Goal: Use online tool/utility: Utilize a website feature to perform a specific function

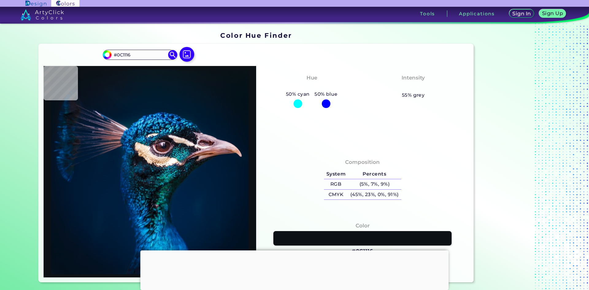
click at [166, 175] on img at bounding box center [150, 171] width 207 height 205
type input "#0f7f7e"
type input "#0F7F7E"
type input "#09767b"
type input "#09767B"
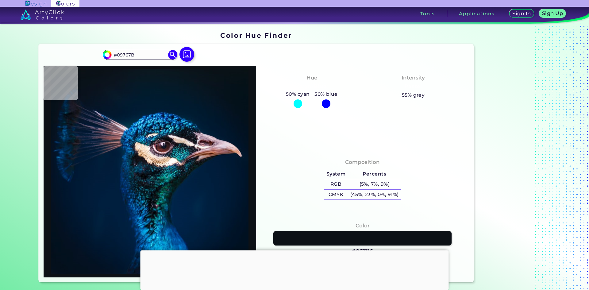
type input "#015468"
type input "#104d6b"
type input "#104D6B"
type input "#08394d"
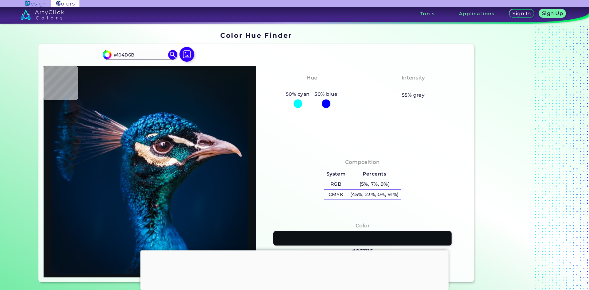
type input "#08394D"
type input "#21222f"
type input "#21222F"
type input "#684f49"
type input "#684F49"
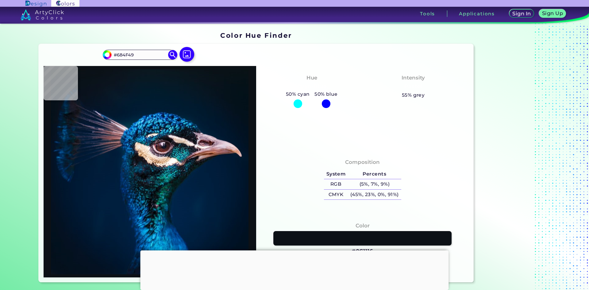
type input "#69524d"
type input "#69524D"
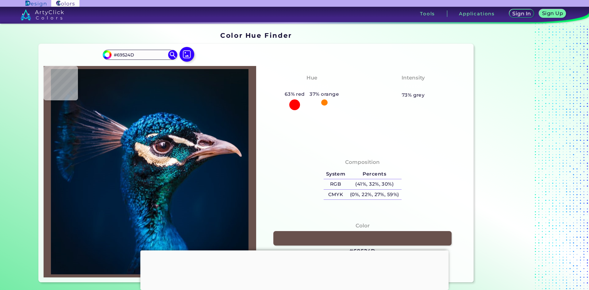
type input "#624948"
type input "#7c5a54"
type input "#7C5A54"
click at [180, 165] on img at bounding box center [150, 171] width 207 height 205
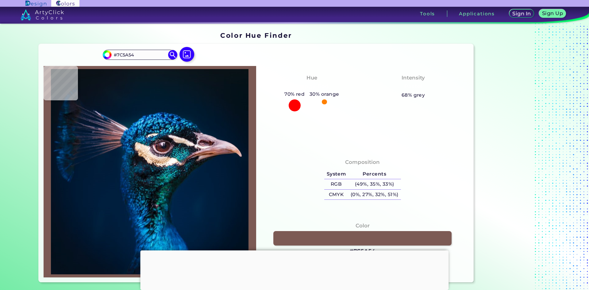
click at [188, 142] on img at bounding box center [150, 171] width 207 height 205
type input "#6a6471"
type input "#6A6471"
type input "#302a39"
type input "#302A39"
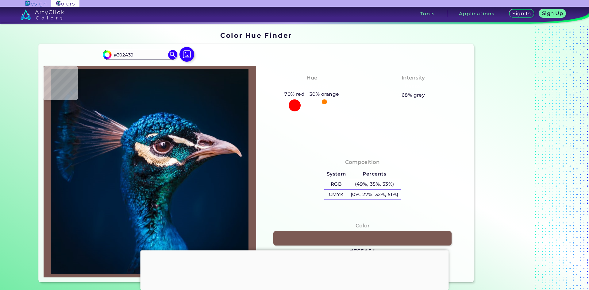
type input "#181423"
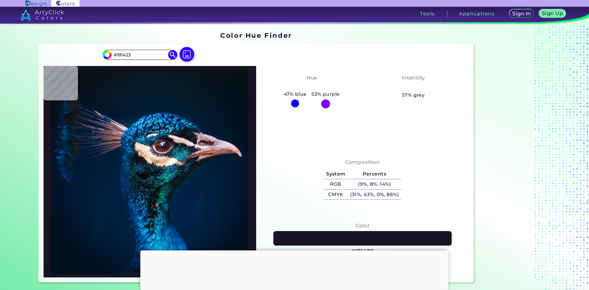
type input "#141a25"
type input "#141A25"
type input "#080910"
type input "#161923"
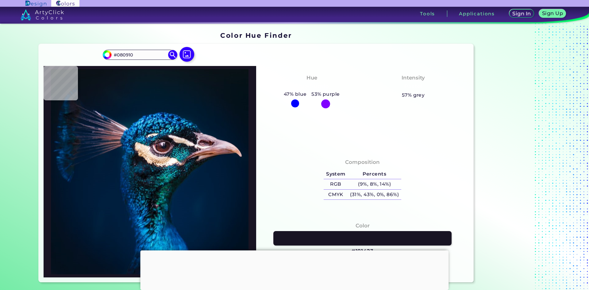
type input "#161923"
type input "#0d1017"
type input "#0D1017"
type input "#151722"
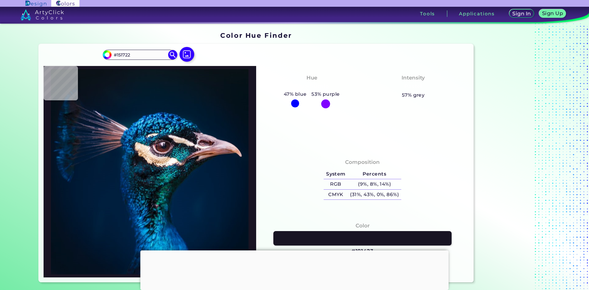
type input "#1d202c"
type input "#1D202C"
type input "#0b1621"
type input "#0B1621"
type input "#15212e"
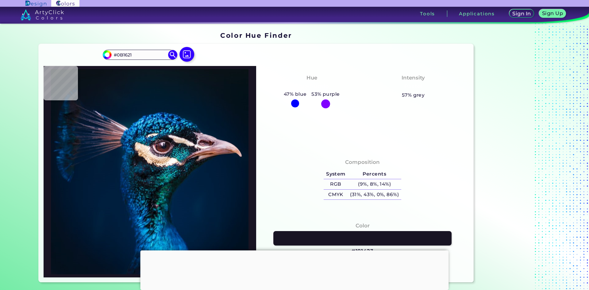
type input "#15212E"
type input "#0b1422"
type input "#0B1422"
type input "#111c28"
type input "#111C28"
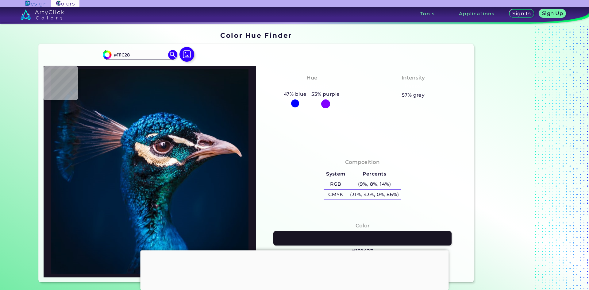
type input "#0c1824"
type input "#0C1824"
type input "#12202f"
type input "#12202F"
type input "#101d2c"
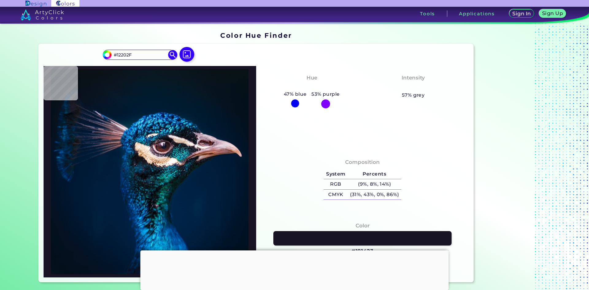
type input "#101D2C"
type input "#0e1e2d"
type input "#0E1E2D"
click at [187, 132] on img at bounding box center [150, 171] width 207 height 205
click at [169, 126] on img at bounding box center [150, 171] width 207 height 205
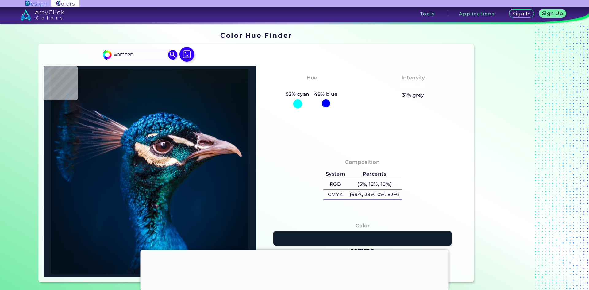
type input "#0f709b"
type input "#0F709B"
type input "#1873a0"
type input "#1873A0"
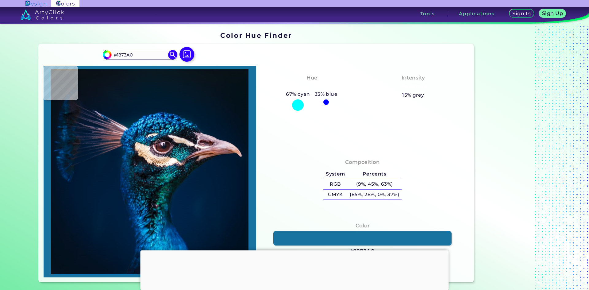
type input "#2e8eb3"
type input "#2E8EB3"
type input "#3ea3c8"
type input "#3EA3C8"
type input "#013860"
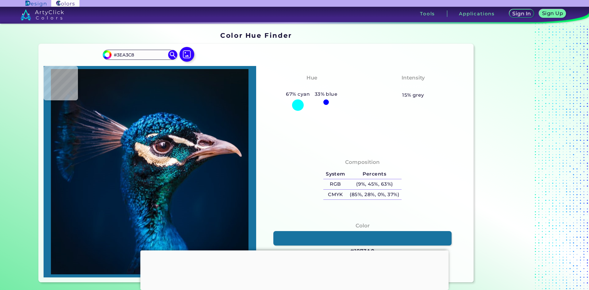
type input "#013860"
type input "#00375f"
type input "#00375F"
type input "#0b577b"
type input "#0B577B"
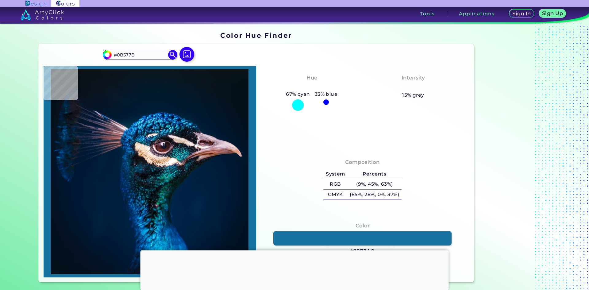
type input "#002950"
type input "#095087"
type input "#124d81"
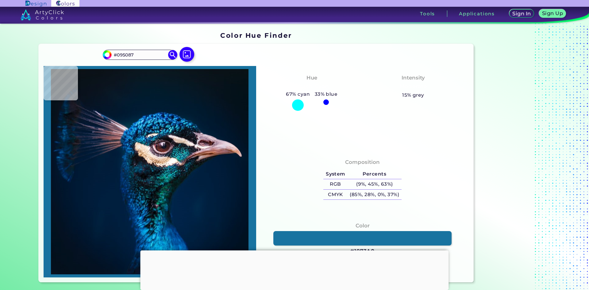
type input "#124D81"
type input "#01193e"
type input "#01193E"
type input "#042349"
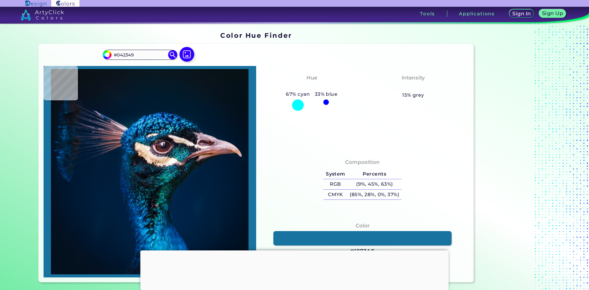
type input "#031d43"
type input "#031D43"
type input "#044270"
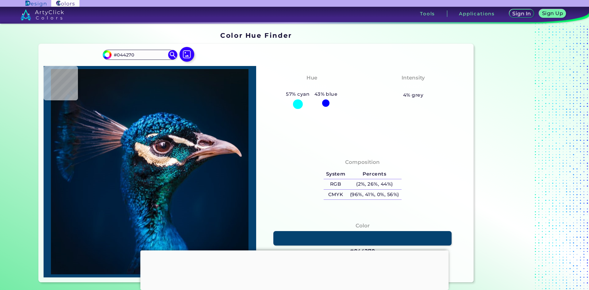
click at [161, 122] on img at bounding box center [150, 171] width 207 height 205
click at [155, 127] on img at bounding box center [150, 171] width 207 height 205
type input "#4ad5fa"
type input "#4AD5FA"
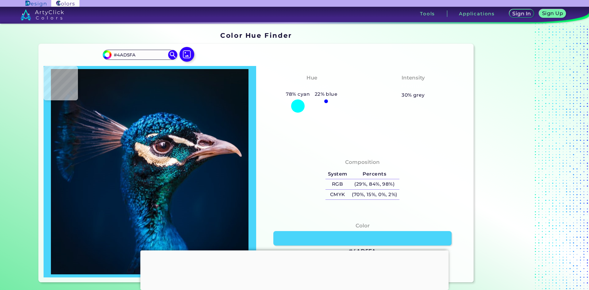
type input "#196884"
type input "#003144"
type input "#002d56"
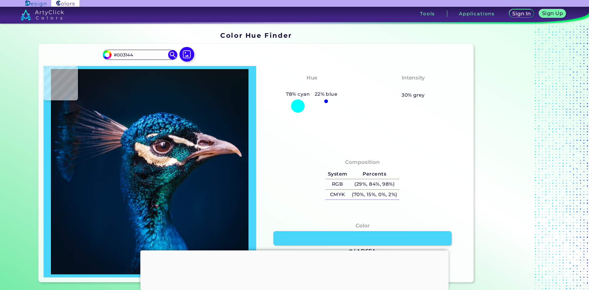
type input "#002D56"
type input "#012653"
type input "#01385f"
type input "#01385F"
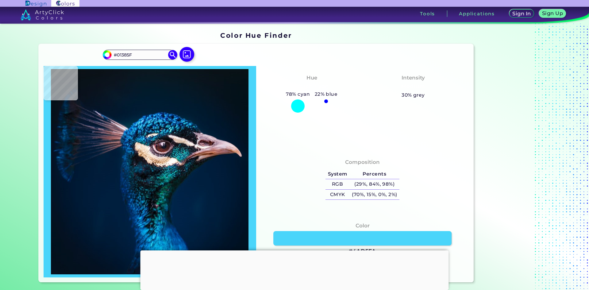
type input "#8bf7fd"
type input "#8BF7FD"
type input "#116792"
type input "#112b42"
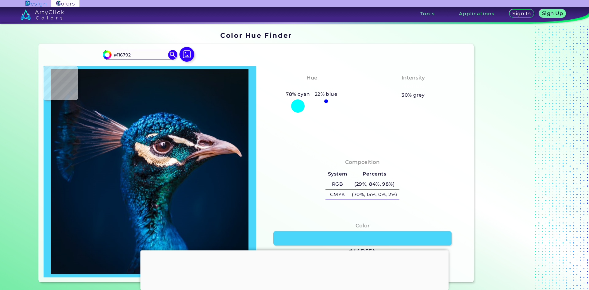
type input "#112B42"
type input "#1d2831"
type input "#1D2831"
type input "#181b21"
type input "#181B21"
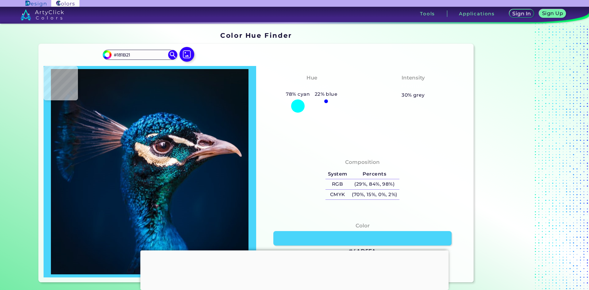
type input "#0d0e13"
type input "#0D0E13"
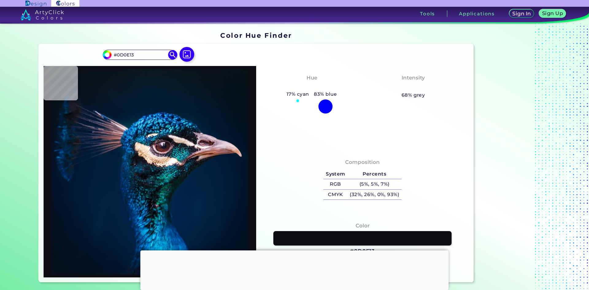
type input "#101117"
type input "#111016"
type input "#1f1d25"
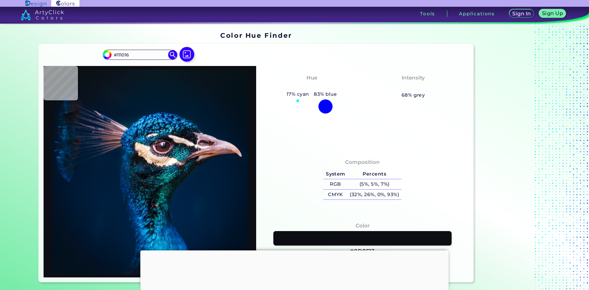
type input "#1F1D25"
type input "#151018"
type input "#1d141c"
type input "#1D141C"
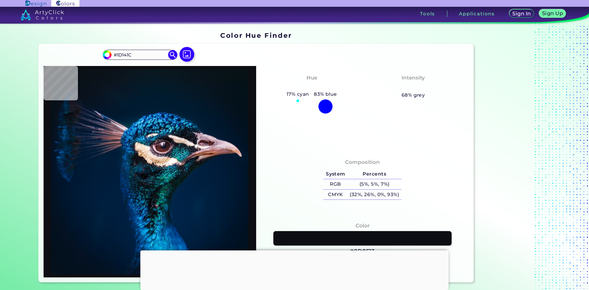
type input "#634e57"
type input "#634E57"
type input "#26131b"
type input "#26131B"
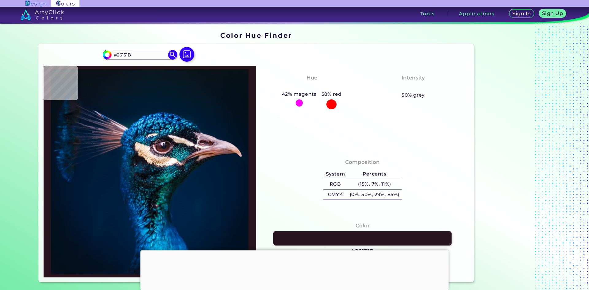
type input "#231f27"
type input "#231F27"
type input "#081824"
type input "#0d111d"
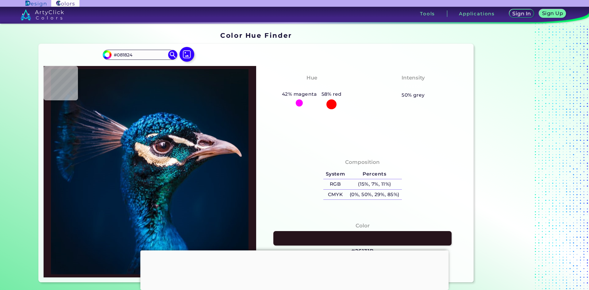
type input "#0D111D"
type input "#caa9aa"
type input "#CAA9AA"
type input "#a56d6d"
type input "#A56D6D"
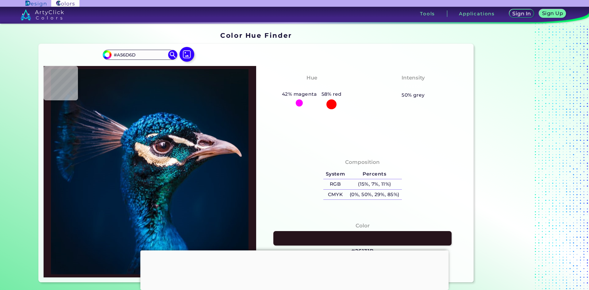
type input "#001830"
type input "#6f5c68"
type input "#6F5C68"
type input "#000000"
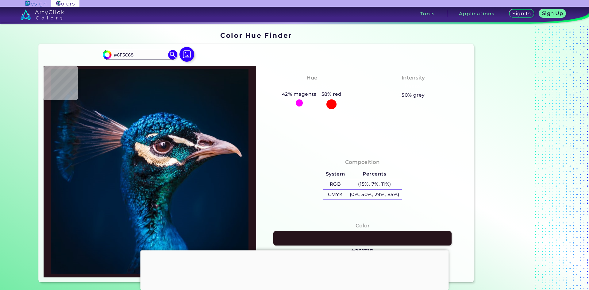
type input "#000000"
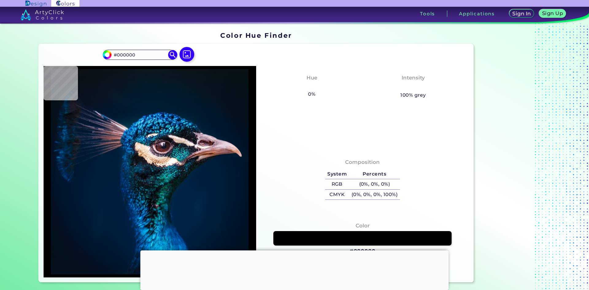
click at [59, 16] on img at bounding box center [42, 14] width 43 height 11
